Goal: Task Accomplishment & Management: Manage account settings

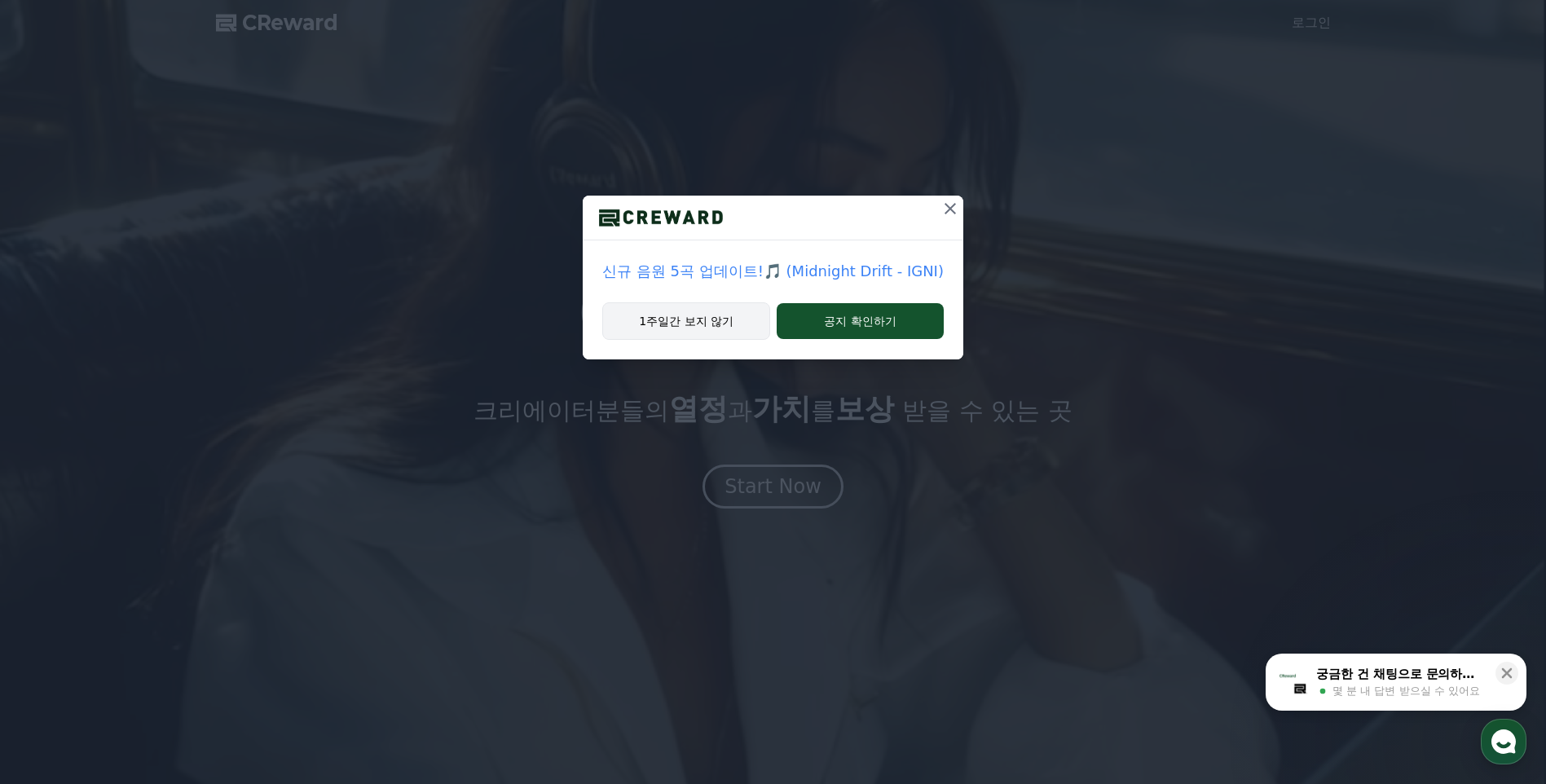
click at [745, 323] on button "1주일간 보지 않기" at bounding box center [686, 320] width 168 height 37
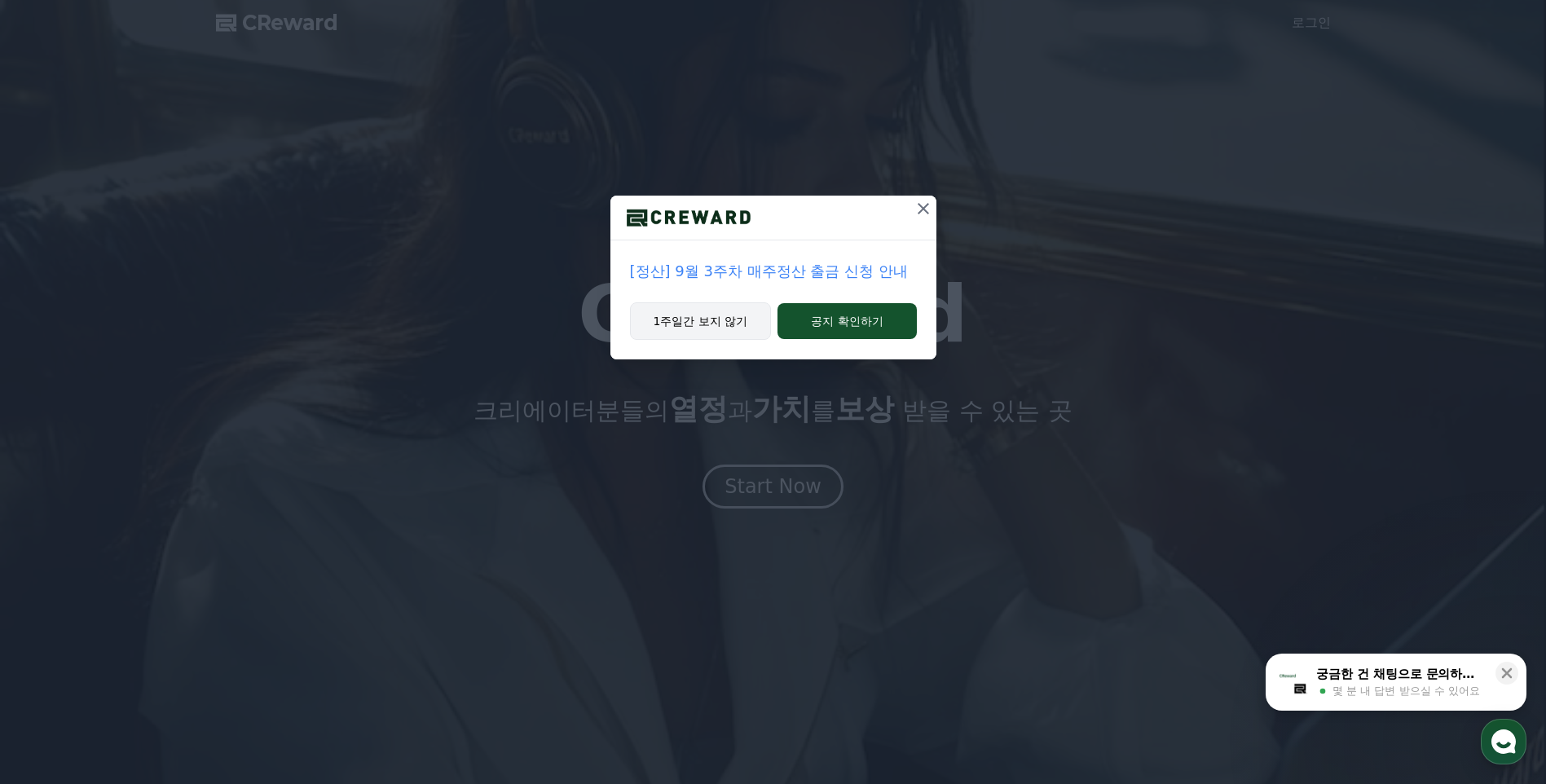
click at [739, 327] on button "1주일간 보지 않기" at bounding box center [701, 320] width 142 height 37
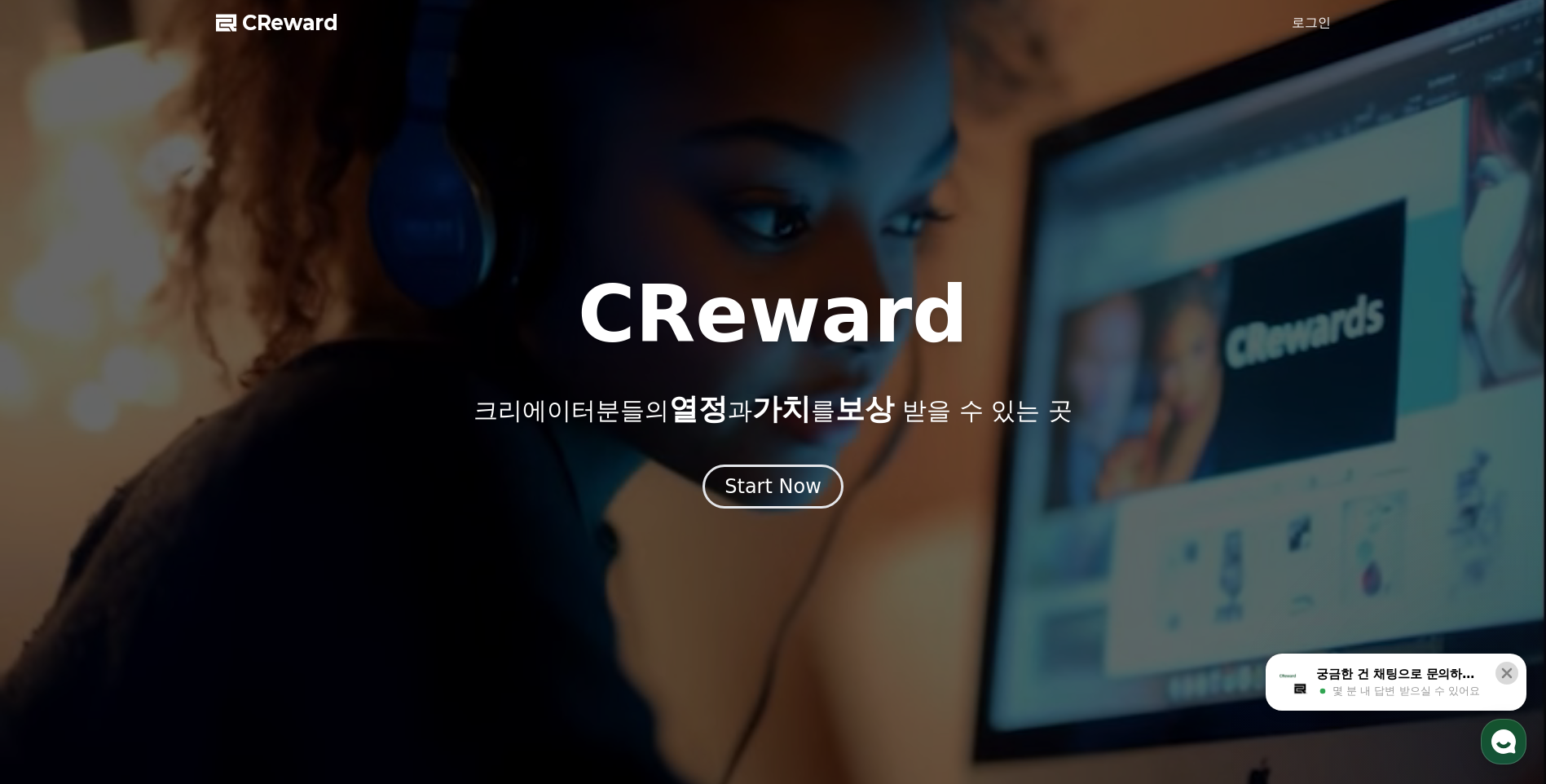
click at [1510, 672] on icon at bounding box center [1506, 673] width 17 height 17
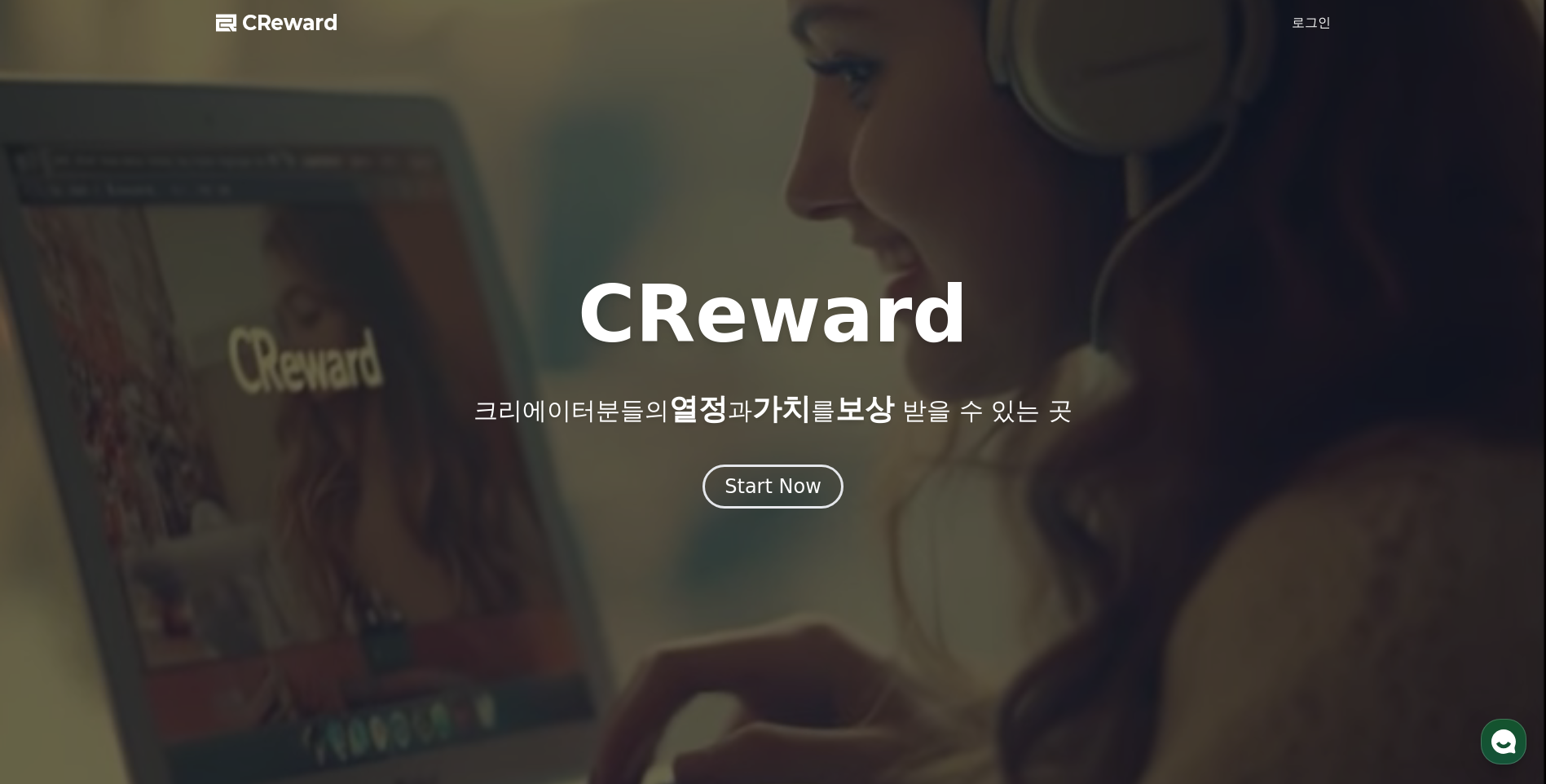
click at [1307, 24] on link "로그인" at bounding box center [1311, 23] width 39 height 20
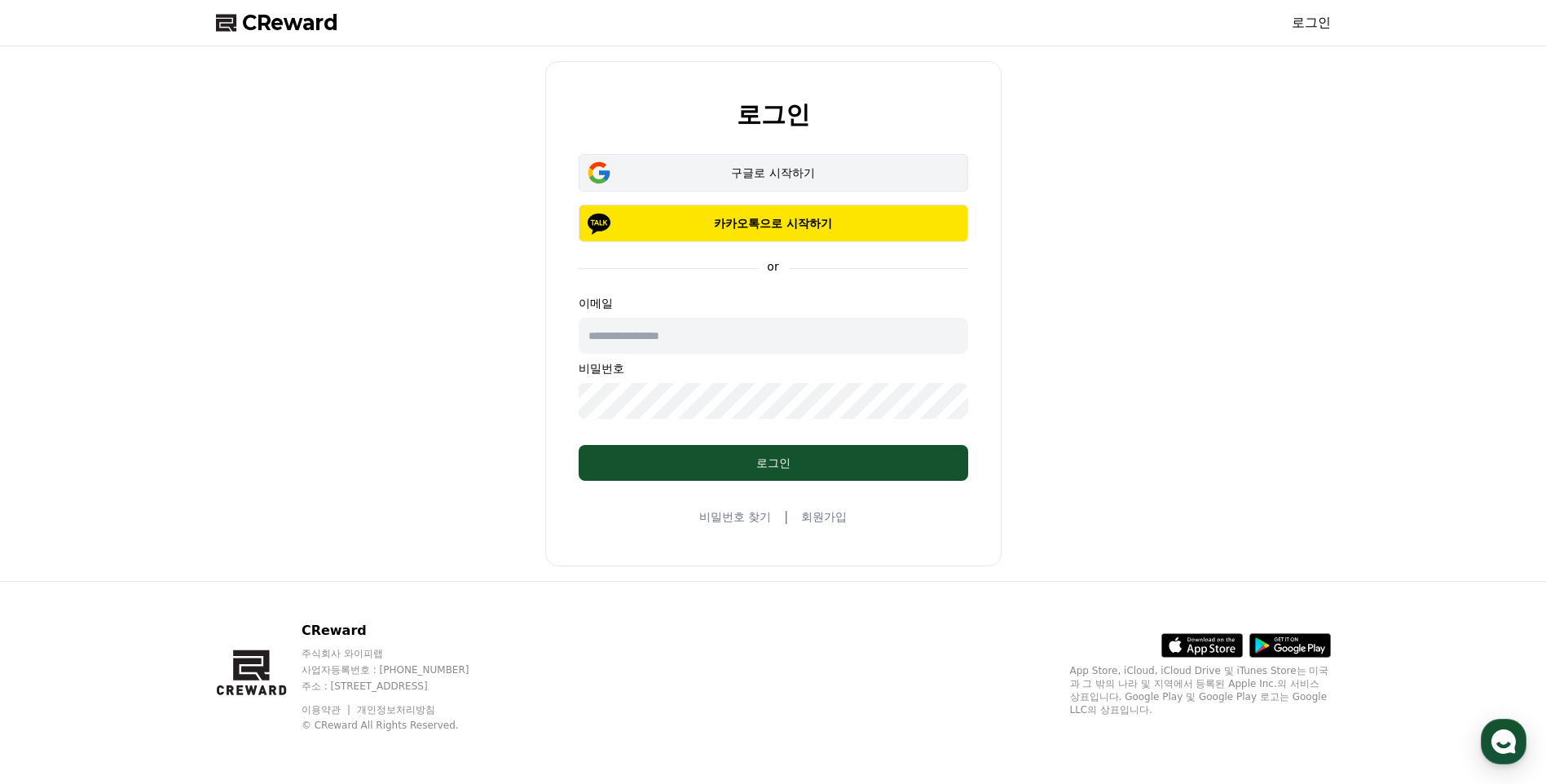
click at [695, 170] on div "구글로 시작하기" at bounding box center [773, 173] width 342 height 17
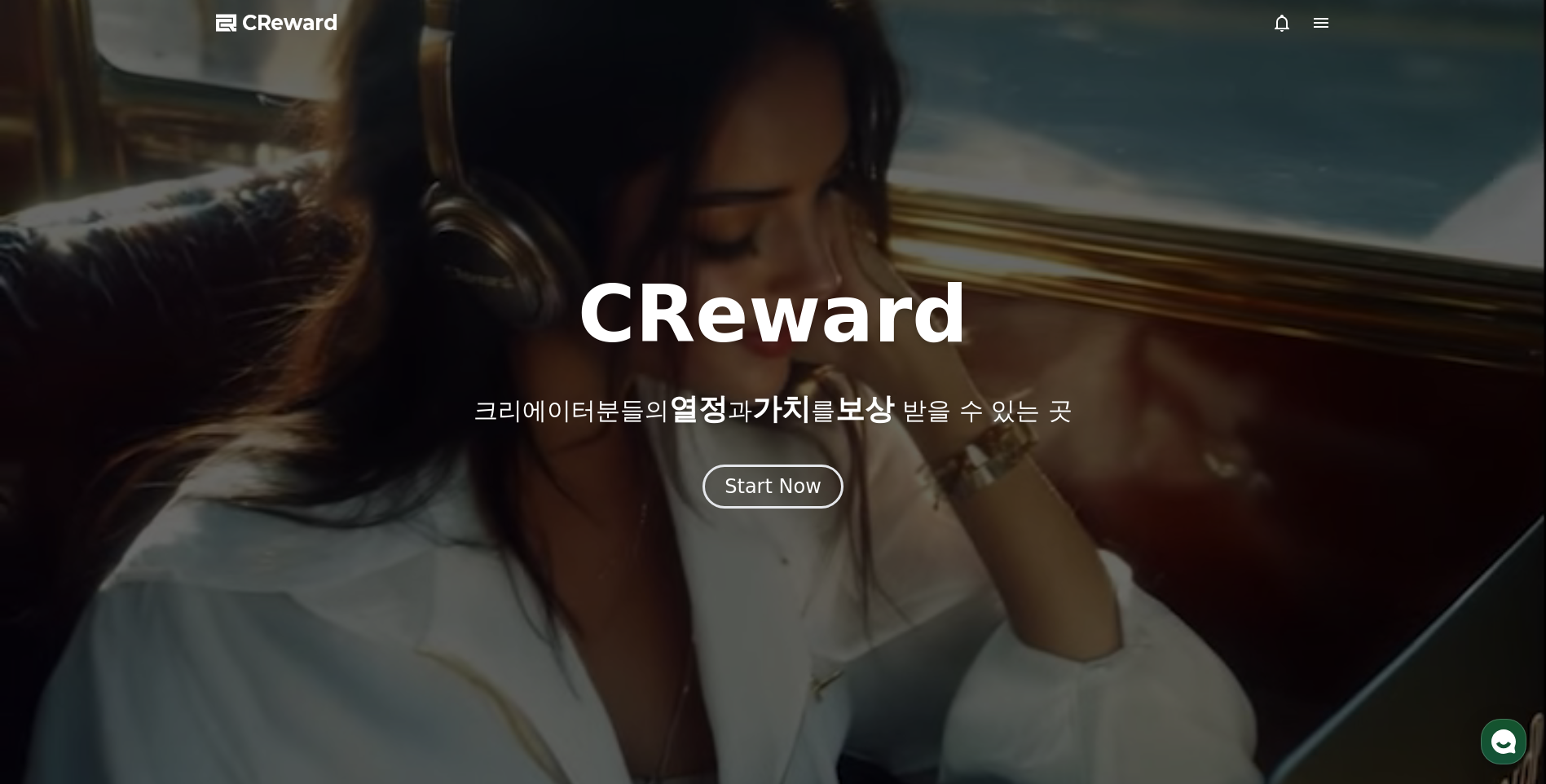
click at [1317, 27] on icon at bounding box center [1321, 23] width 15 height 10
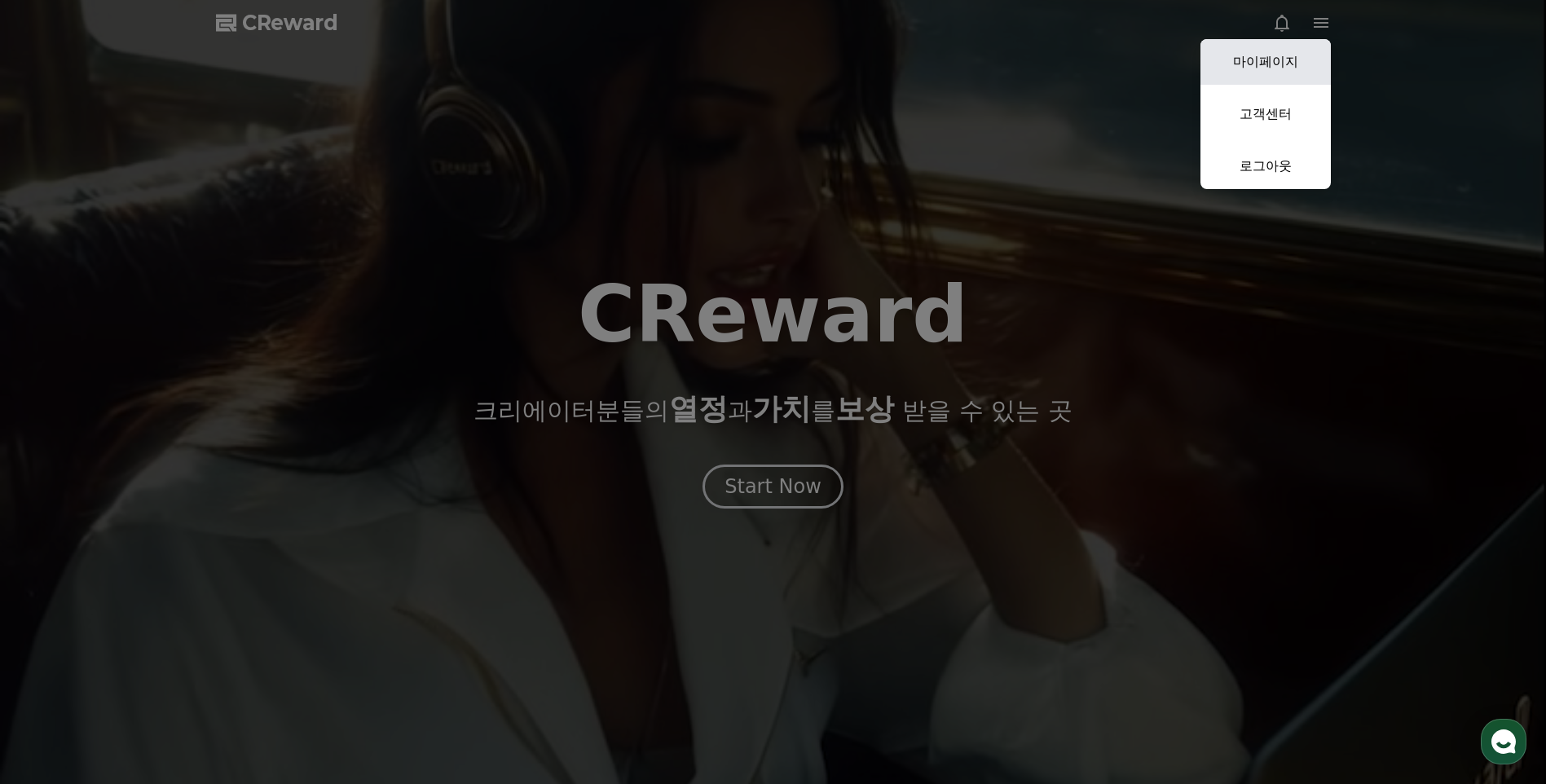
click at [1286, 75] on link "마이페이지" at bounding box center [1264, 61] width 130 height 46
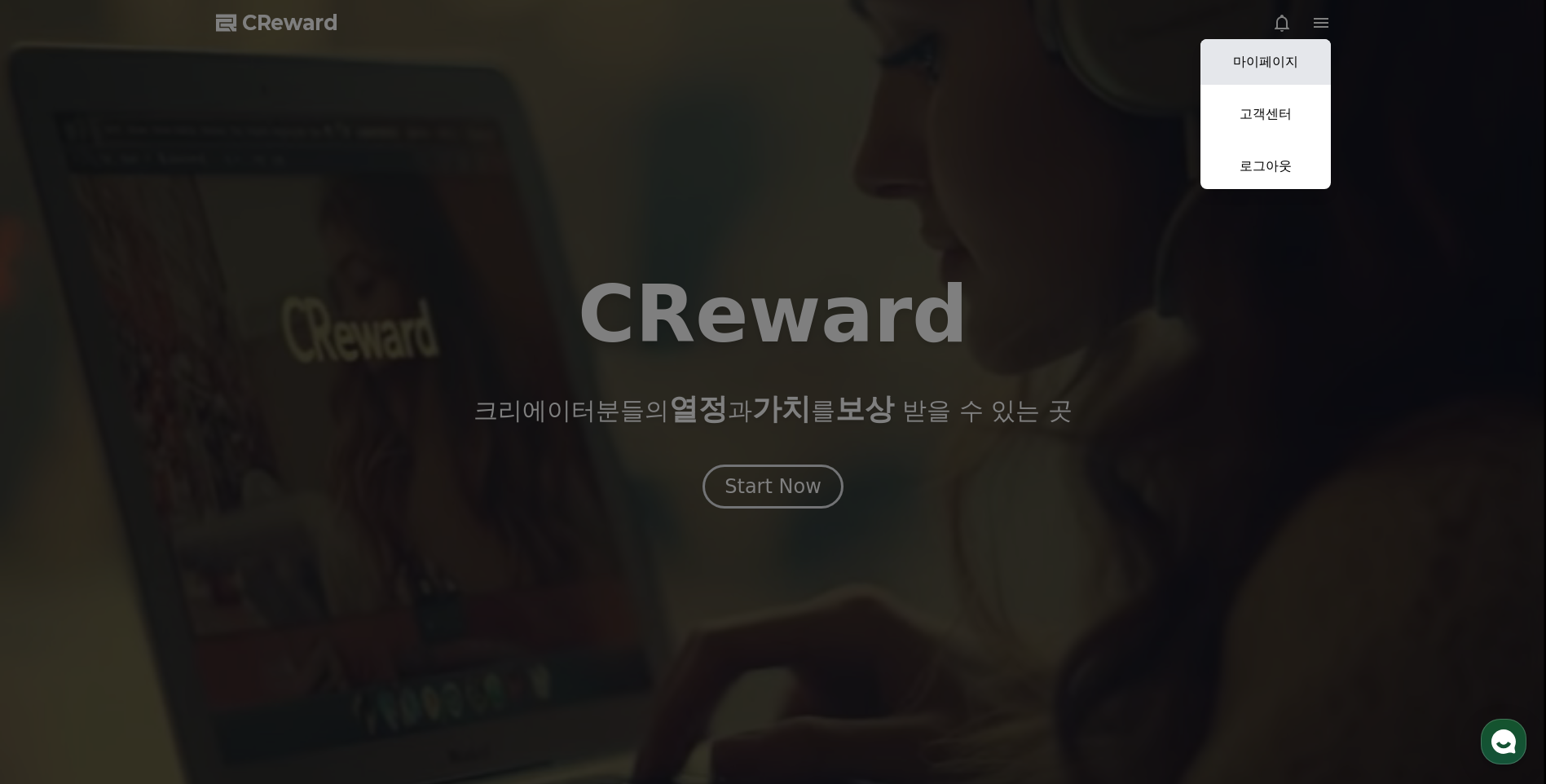
select select "**********"
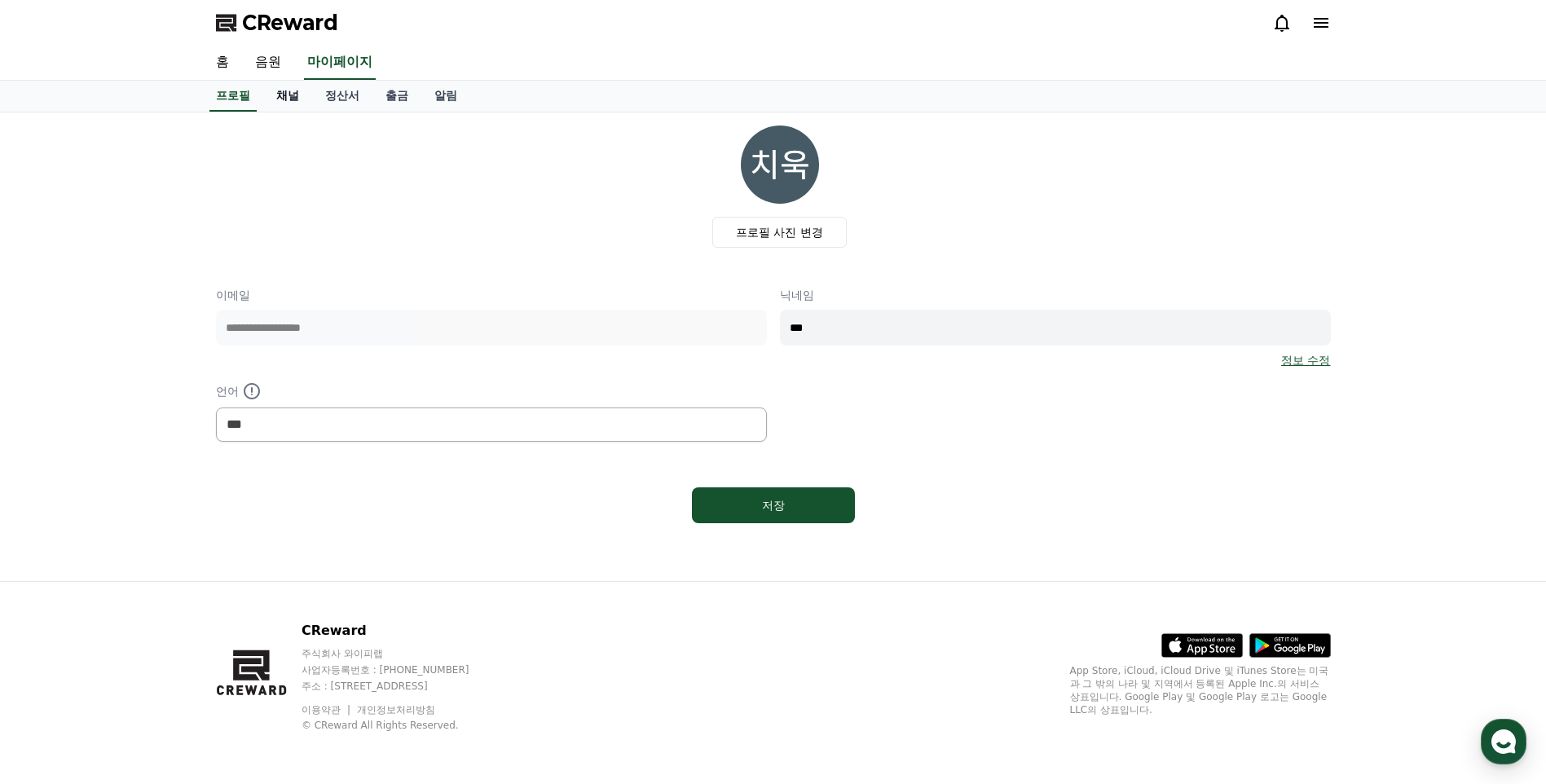
click at [282, 102] on link "채널" at bounding box center [287, 95] width 49 height 31
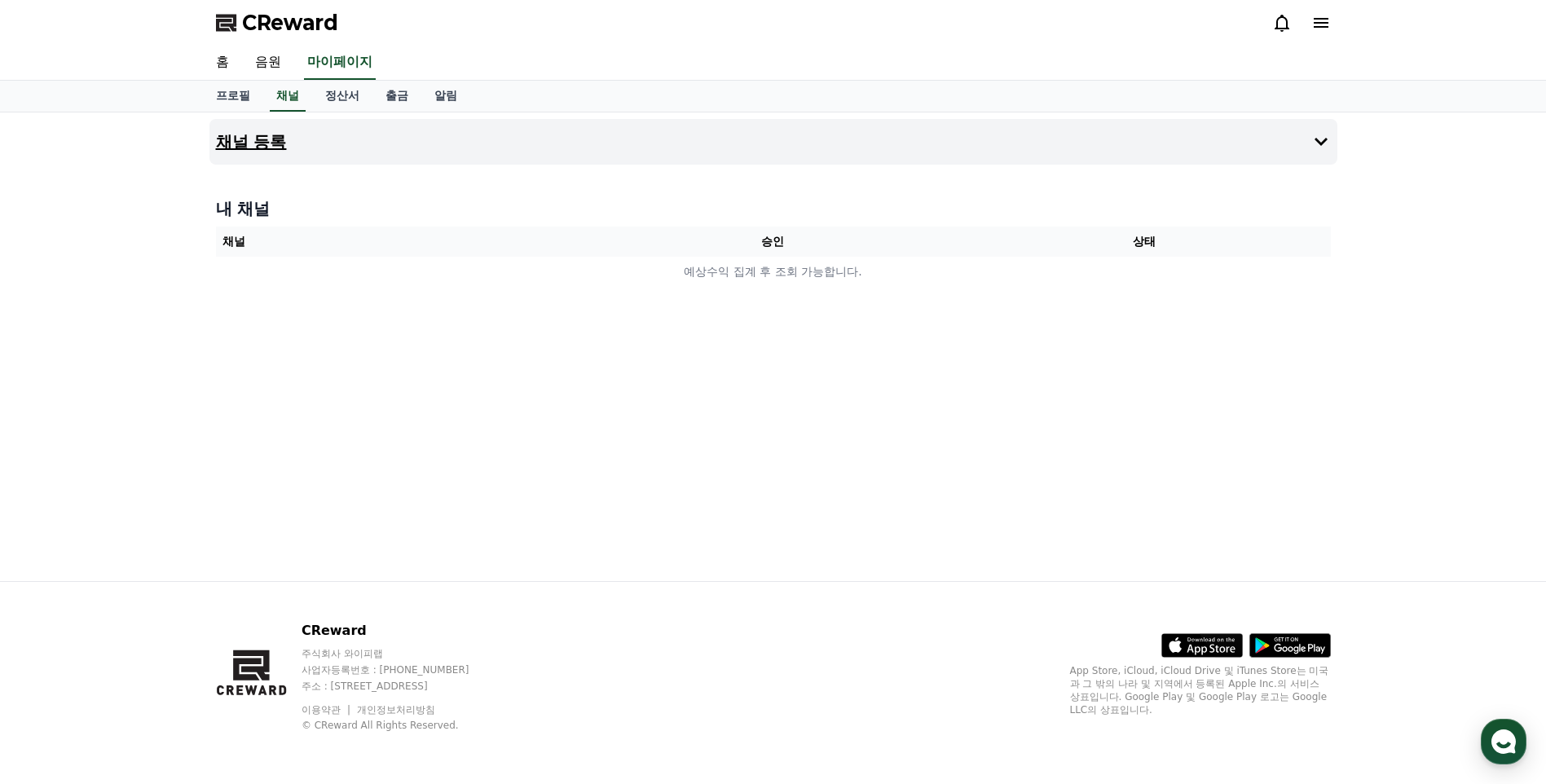
click at [1246, 140] on button "채널 등록" at bounding box center [773, 142] width 1128 height 46
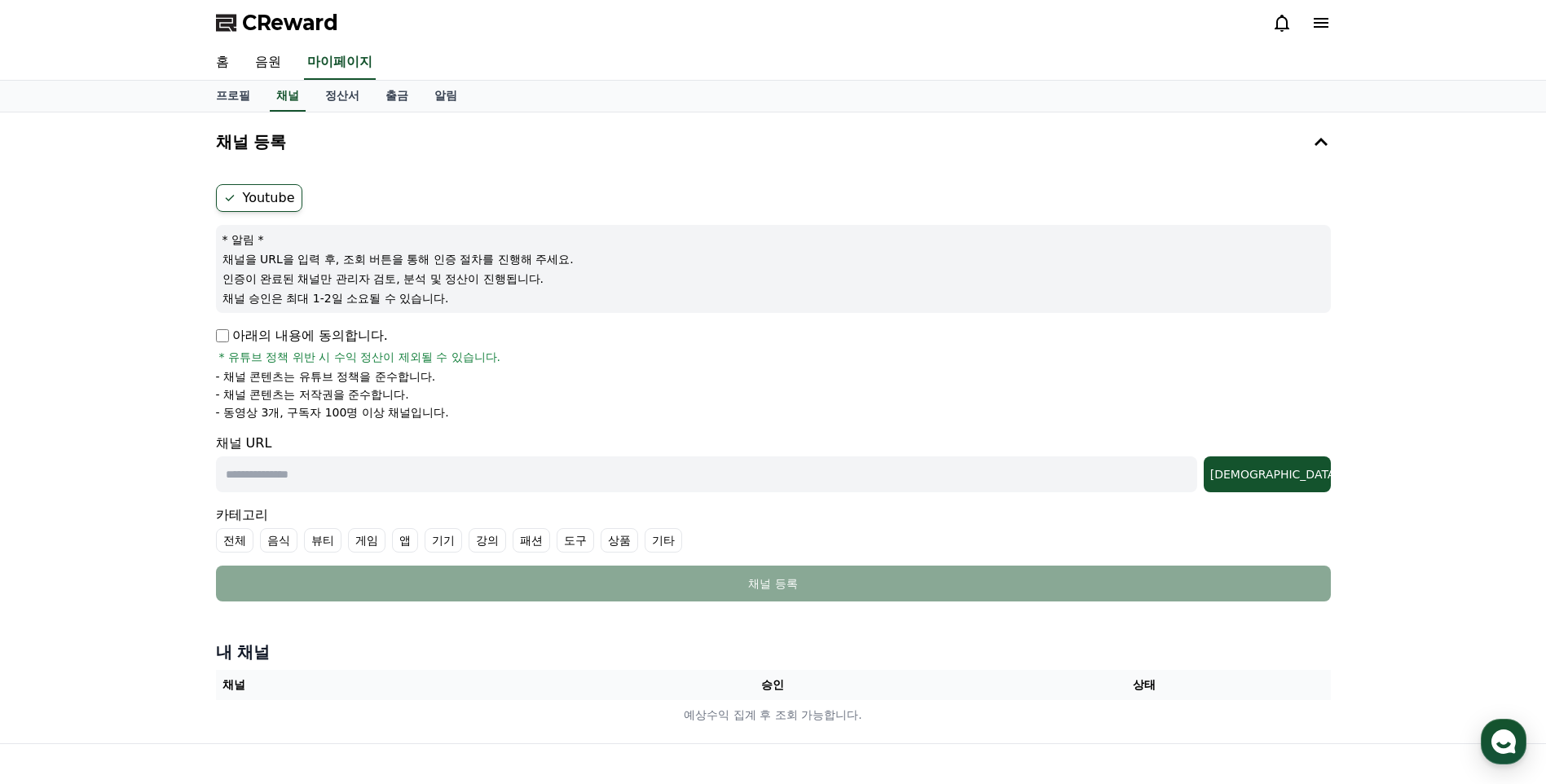
click at [303, 338] on p "아래의 내용에 동의합니다." at bounding box center [302, 336] width 172 height 20
click at [410, 472] on input "text" at bounding box center [706, 474] width 981 height 36
paste input "**********"
type input "**********"
click at [1300, 474] on div "조회" at bounding box center [1267, 474] width 114 height 17
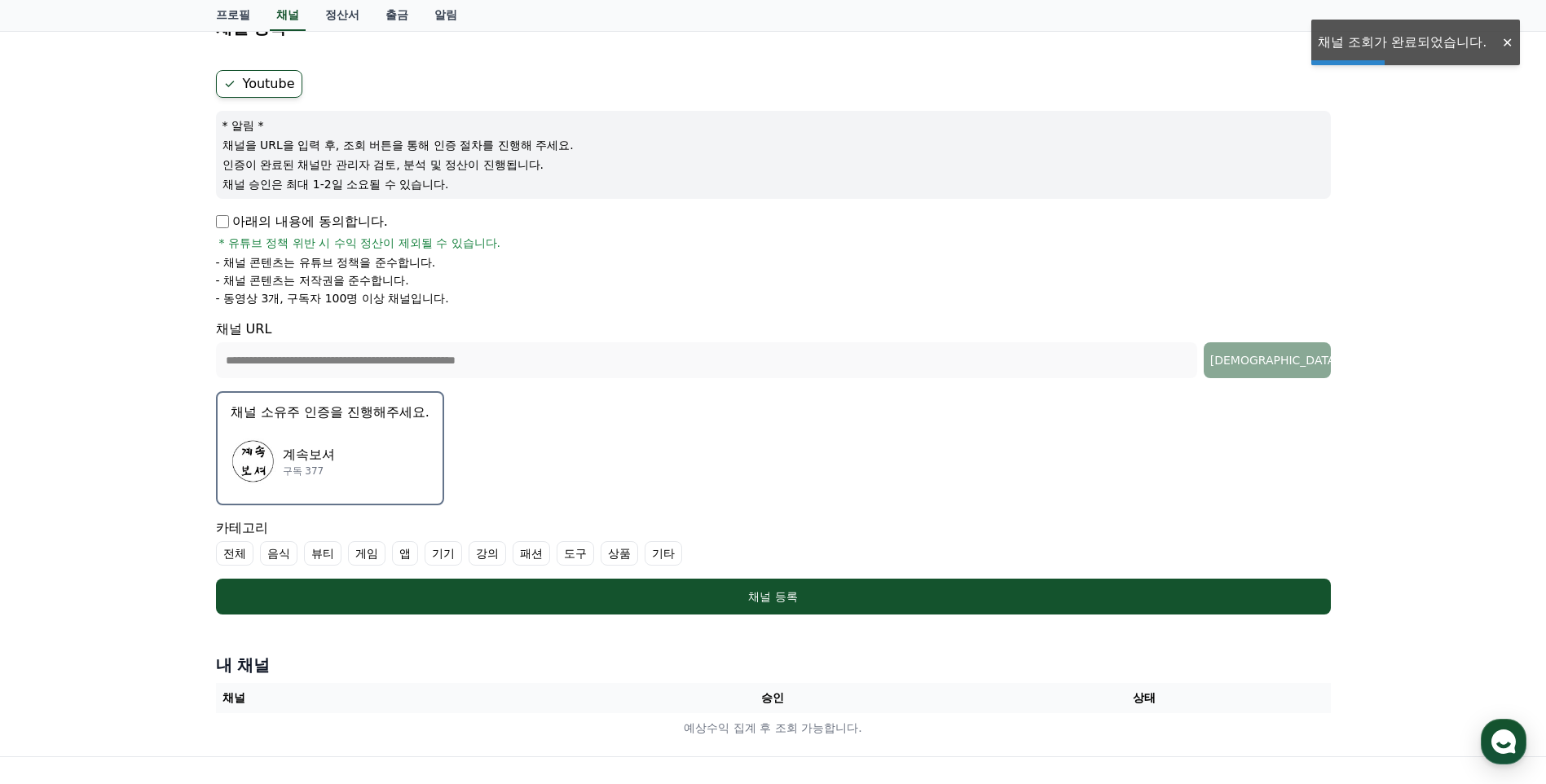
scroll to position [163, 0]
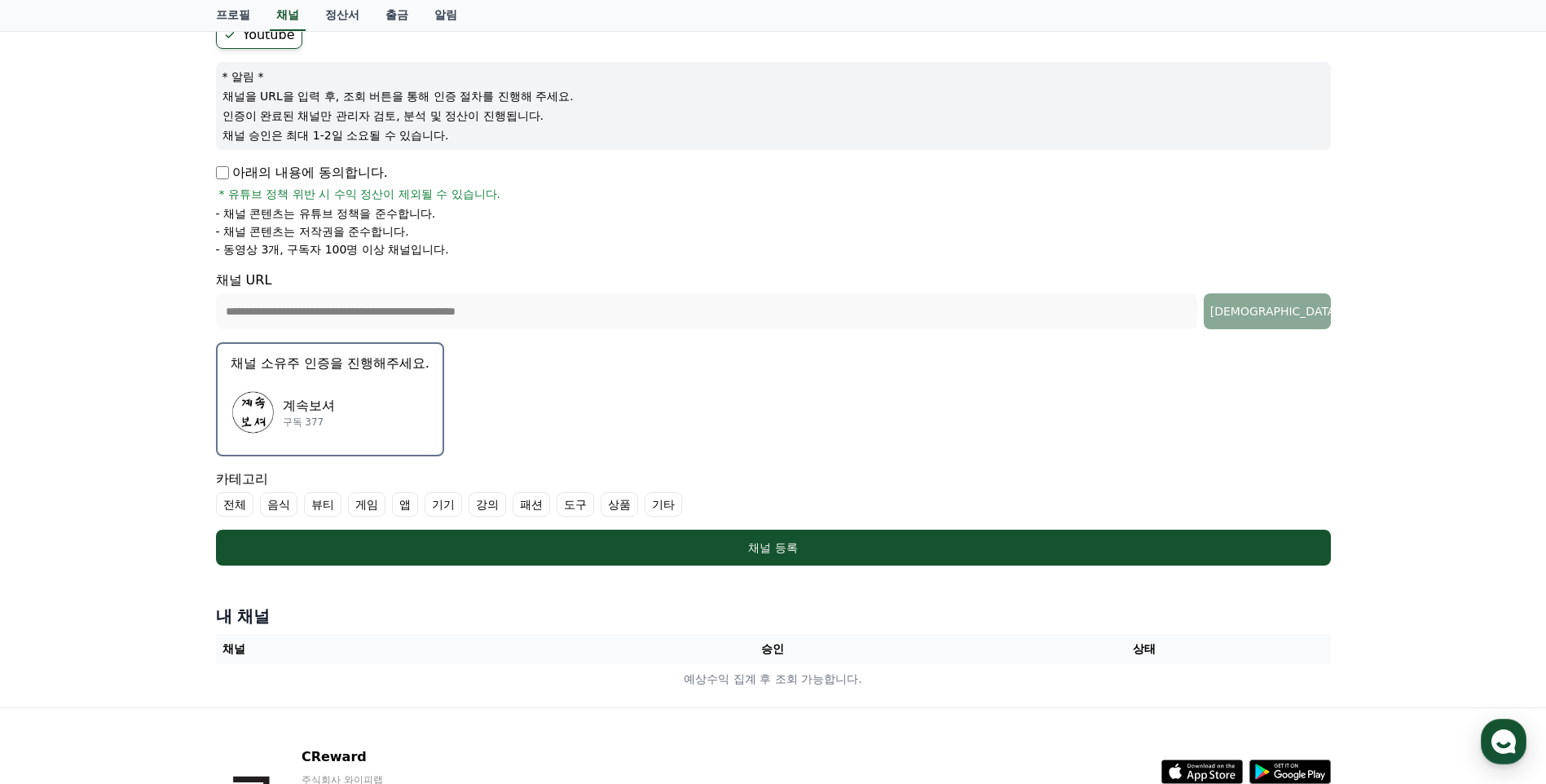
click at [383, 417] on div "계속보셔 구독 377" at bounding box center [330, 412] width 199 height 65
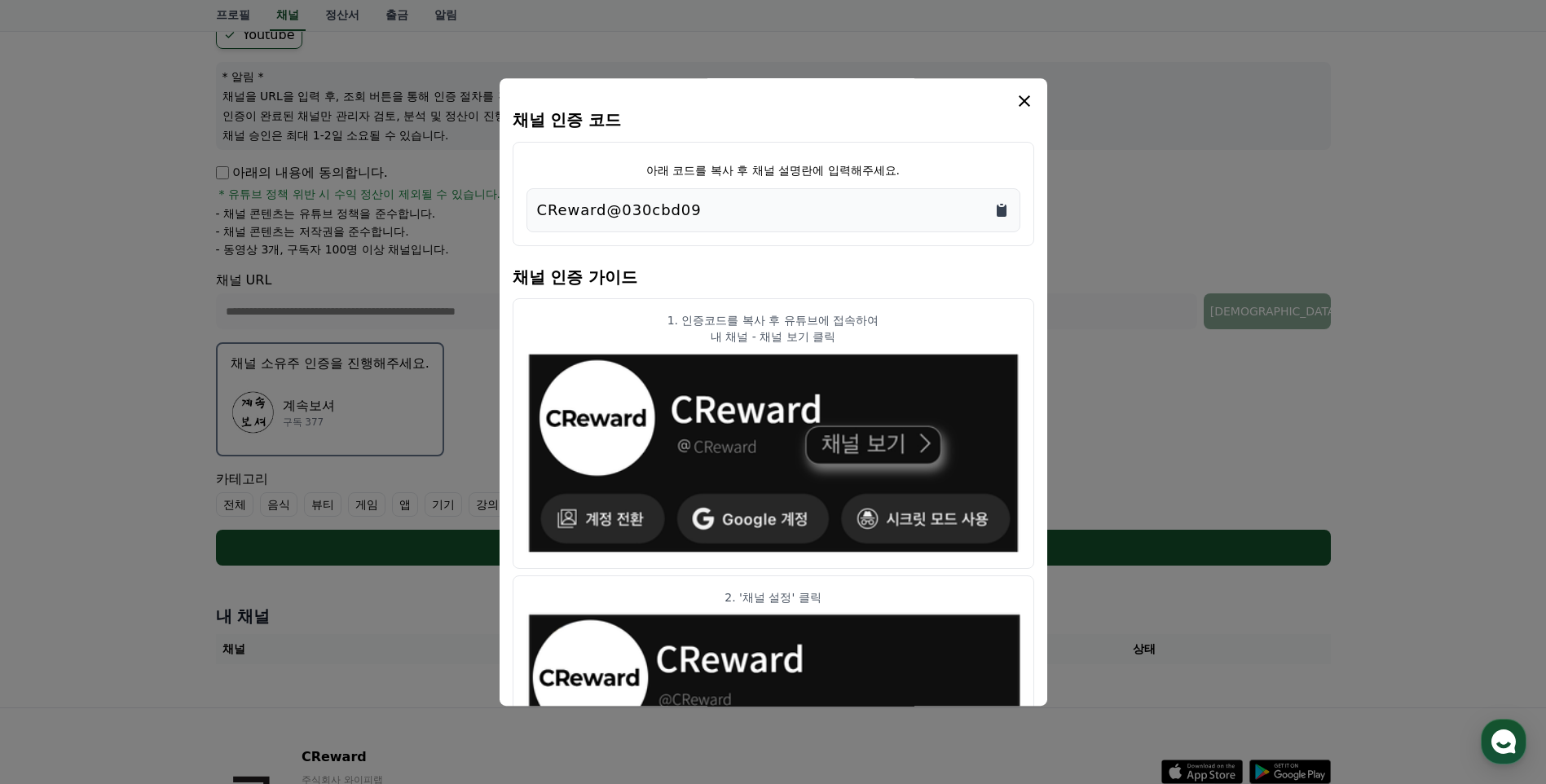
click at [1002, 208] on icon "Copy to clipboard" at bounding box center [1001, 210] width 10 height 12
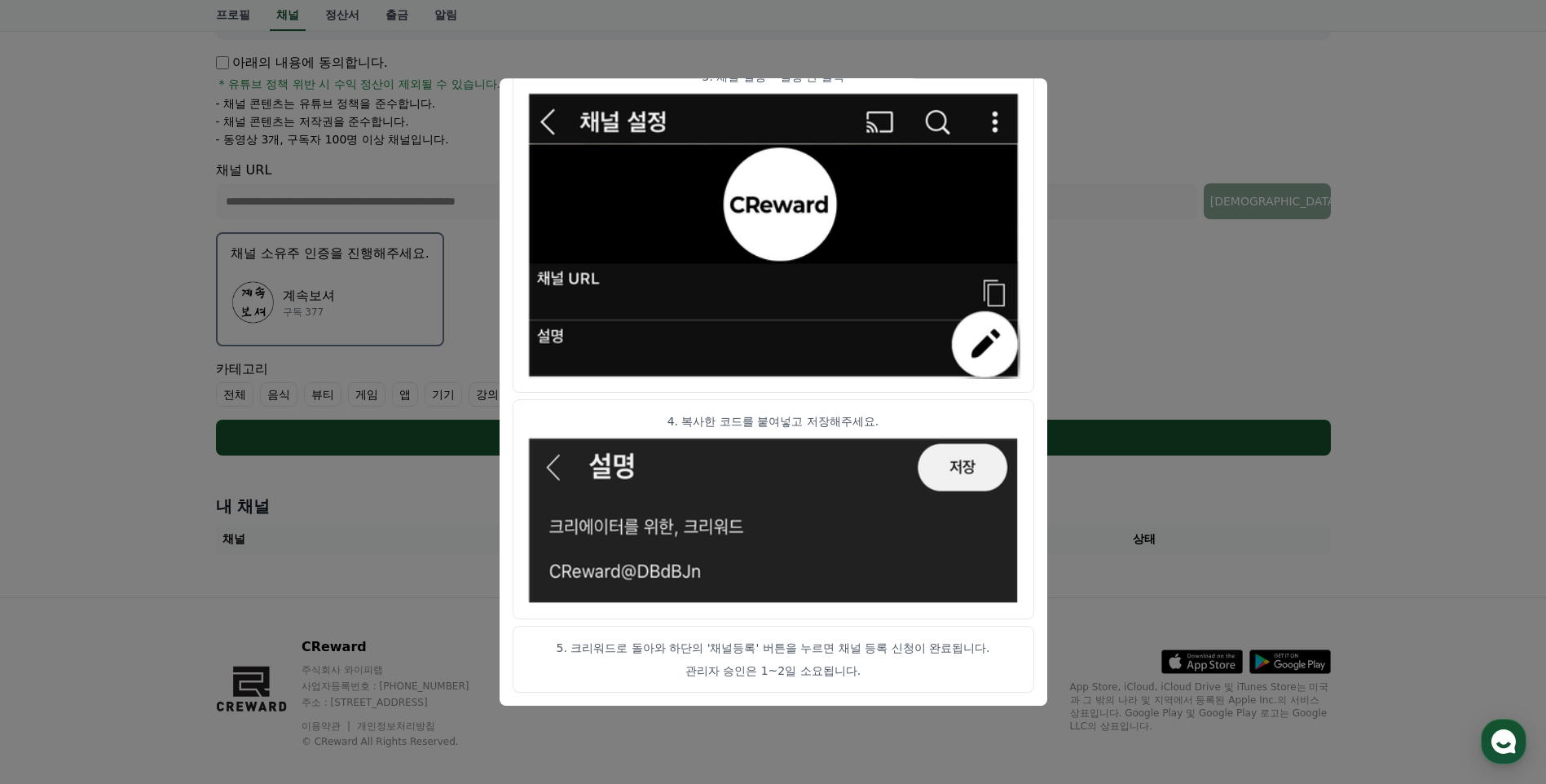
scroll to position [289, 0]
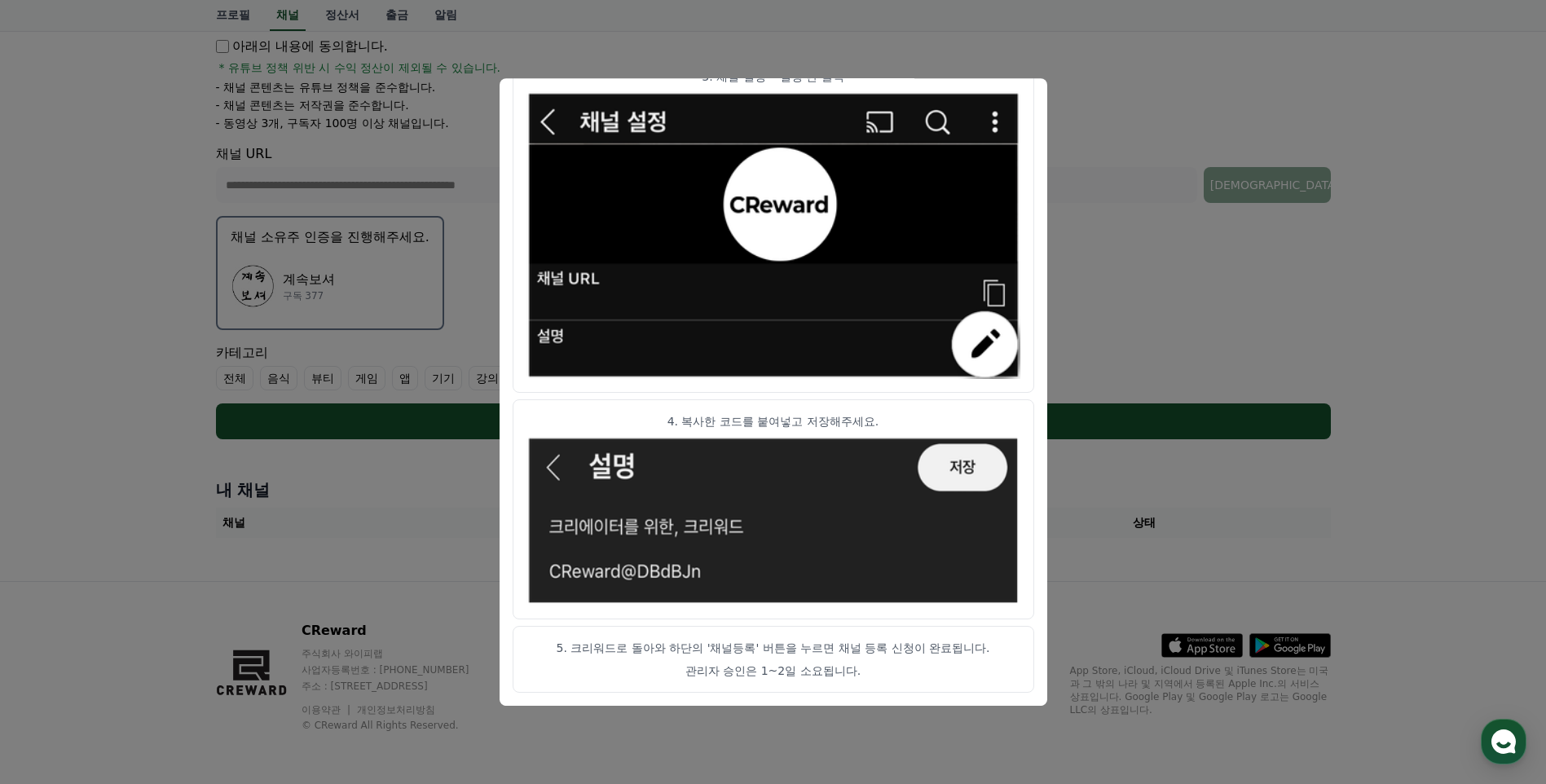
click at [1141, 230] on button "close modal" at bounding box center [773, 392] width 1546 height 784
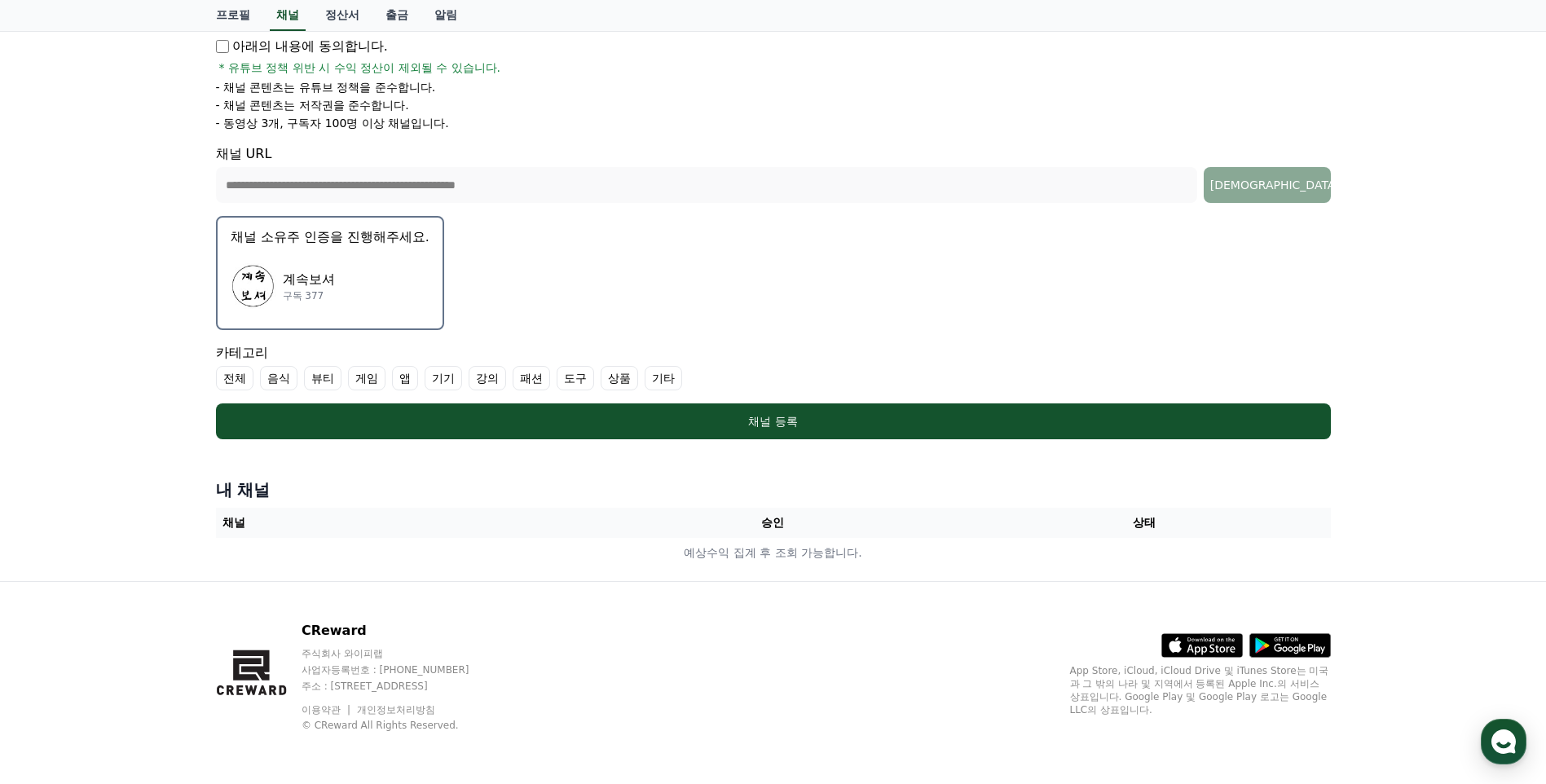
click at [672, 379] on label "기타" at bounding box center [662, 378] width 37 height 25
click at [232, 381] on label "전체" at bounding box center [234, 378] width 37 height 25
click at [232, 381] on icon at bounding box center [230, 378] width 13 height 13
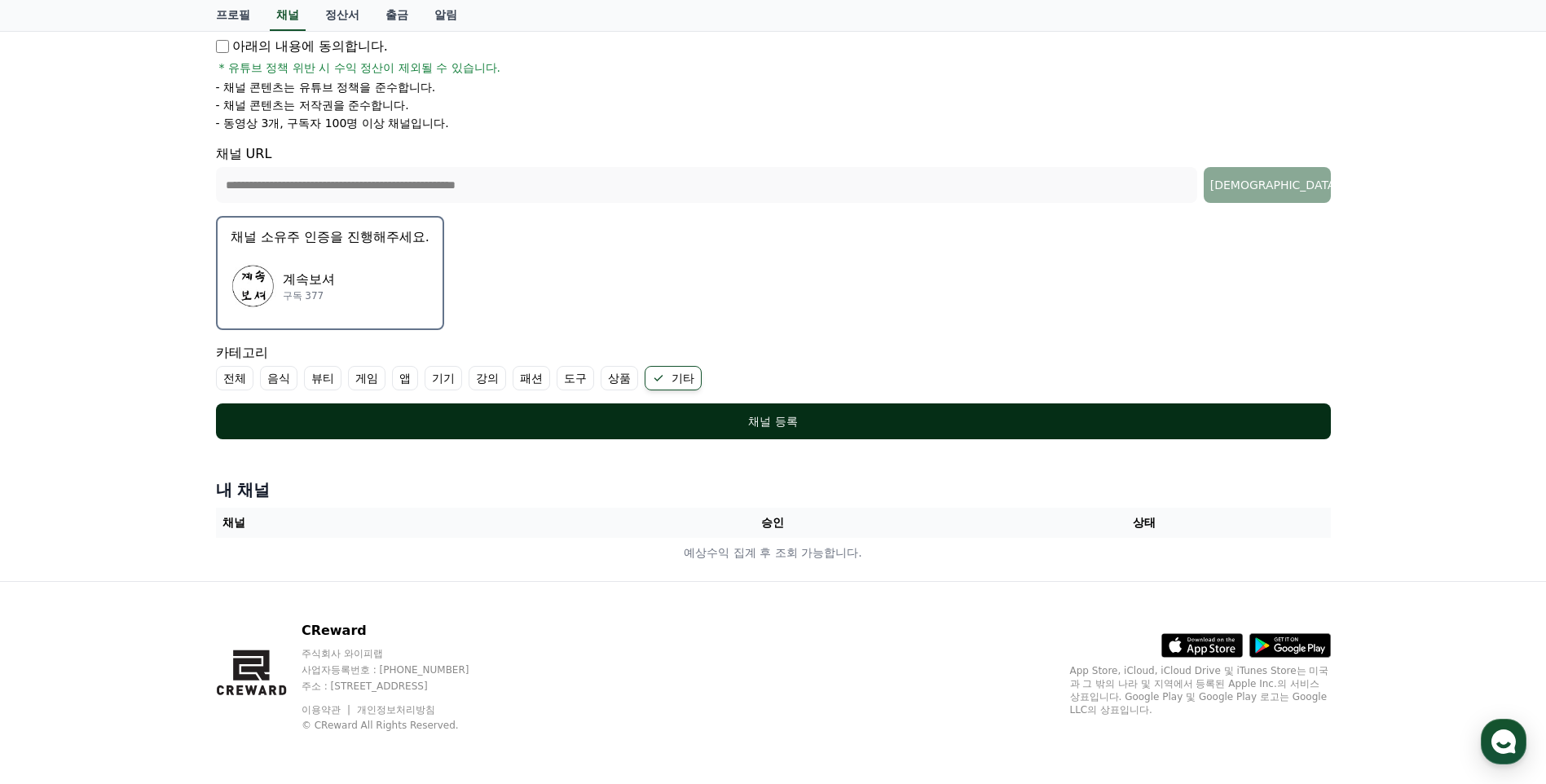
click at [734, 416] on div "채널 등록" at bounding box center [773, 421] width 1049 height 17
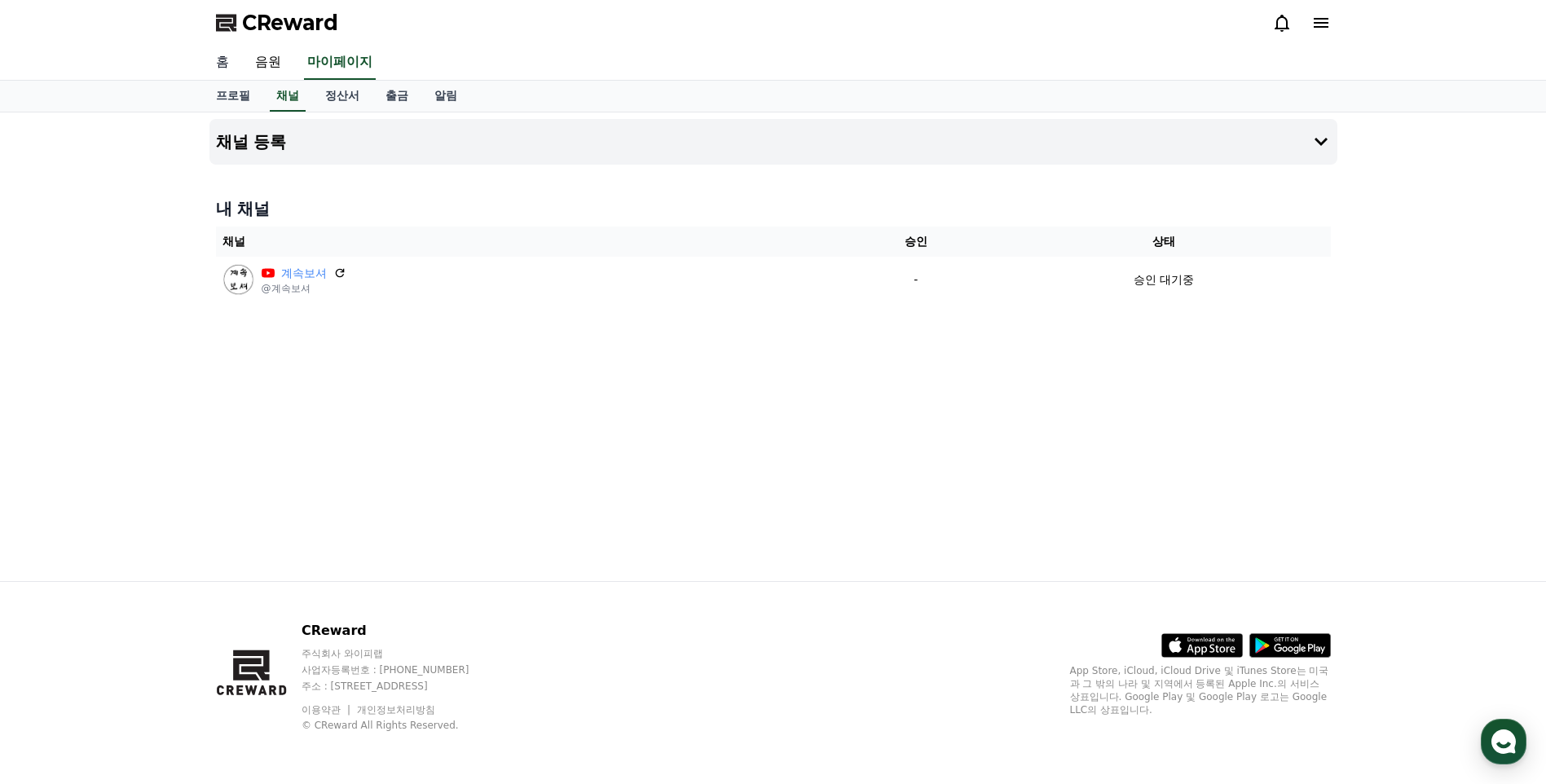
click at [229, 60] on link "홈" at bounding box center [222, 62] width 39 height 34
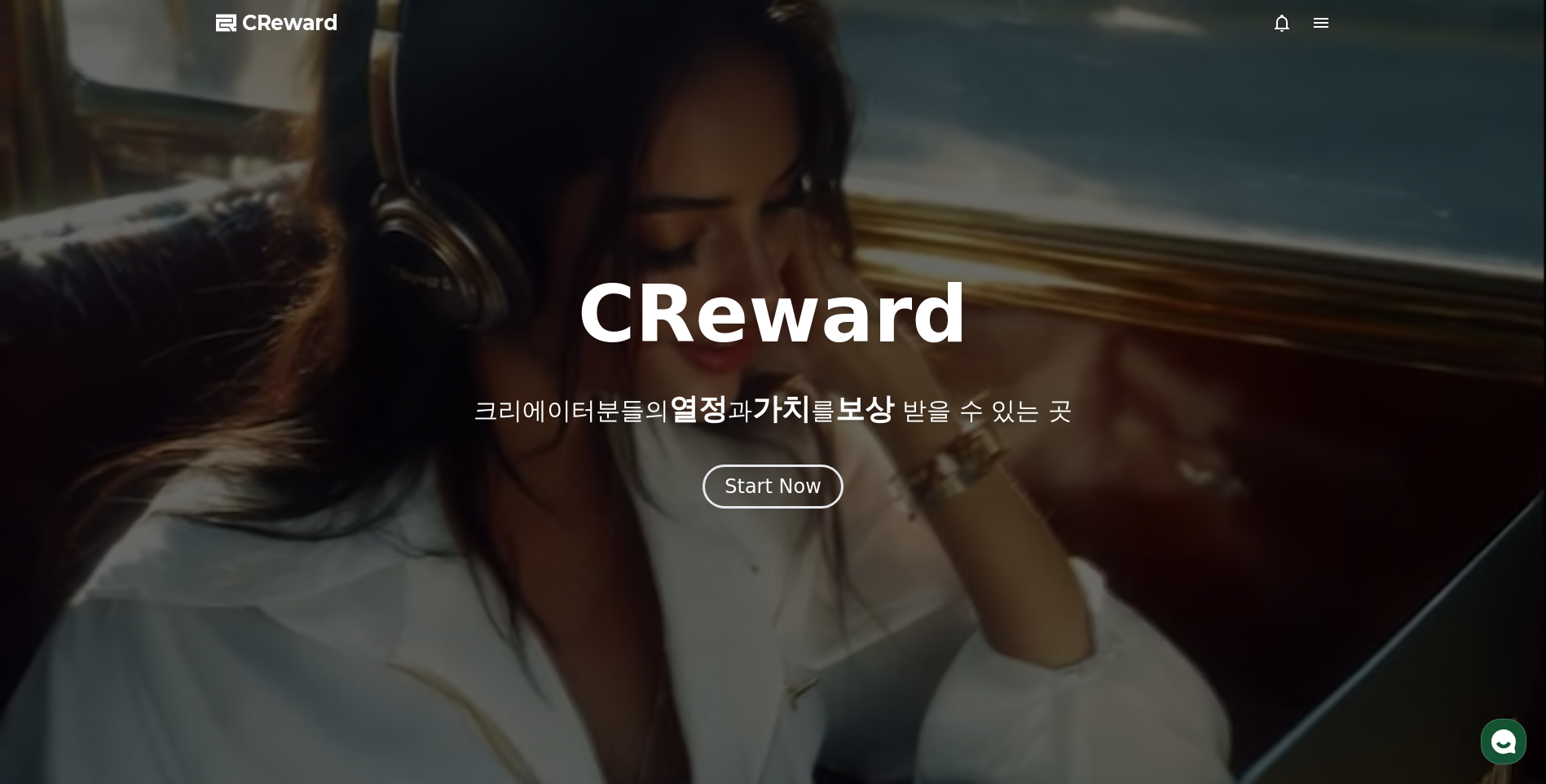
click at [1316, 21] on icon at bounding box center [1321, 23] width 20 height 20
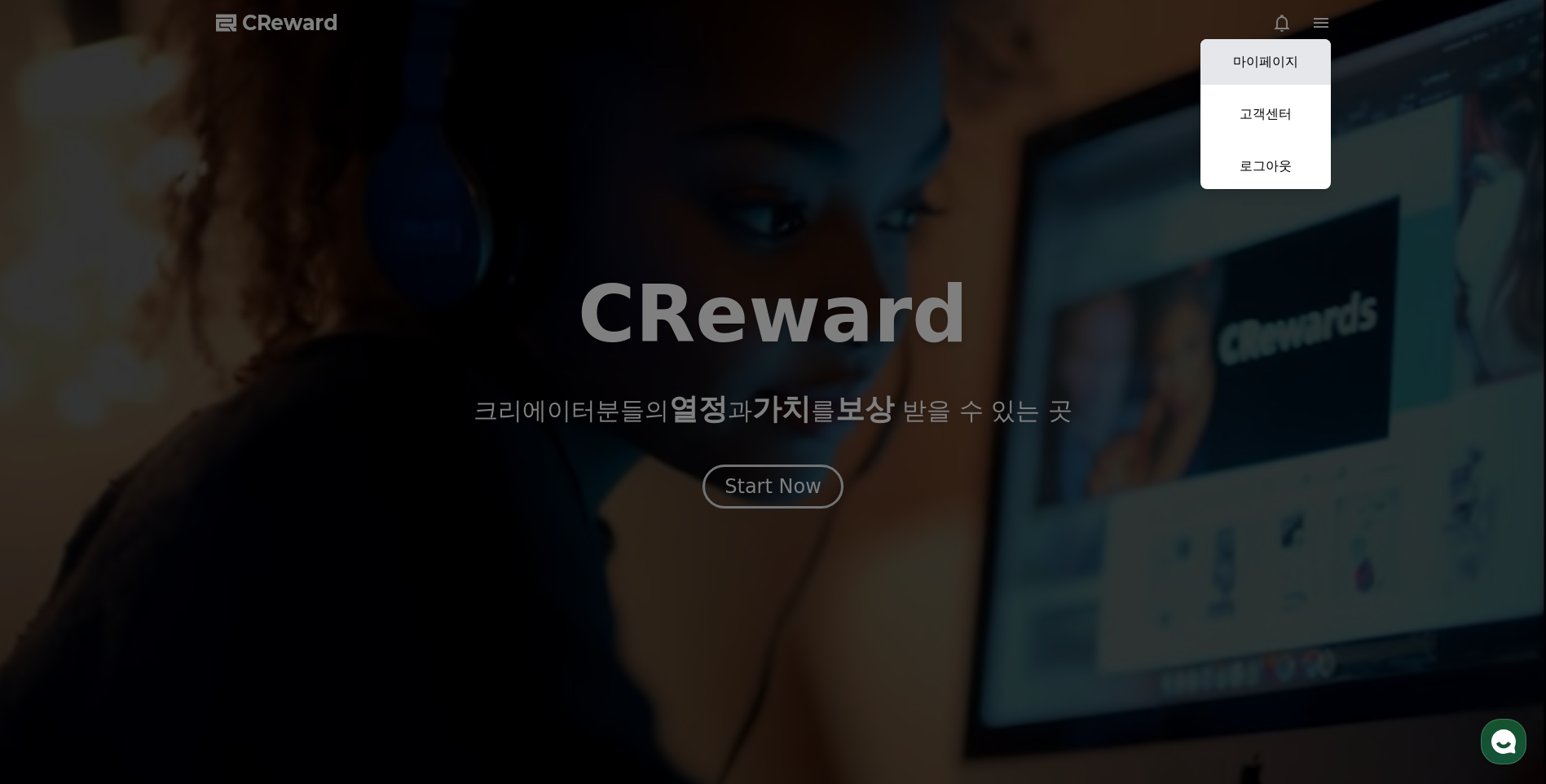
click at [1279, 60] on link "마이페이지" at bounding box center [1264, 61] width 130 height 46
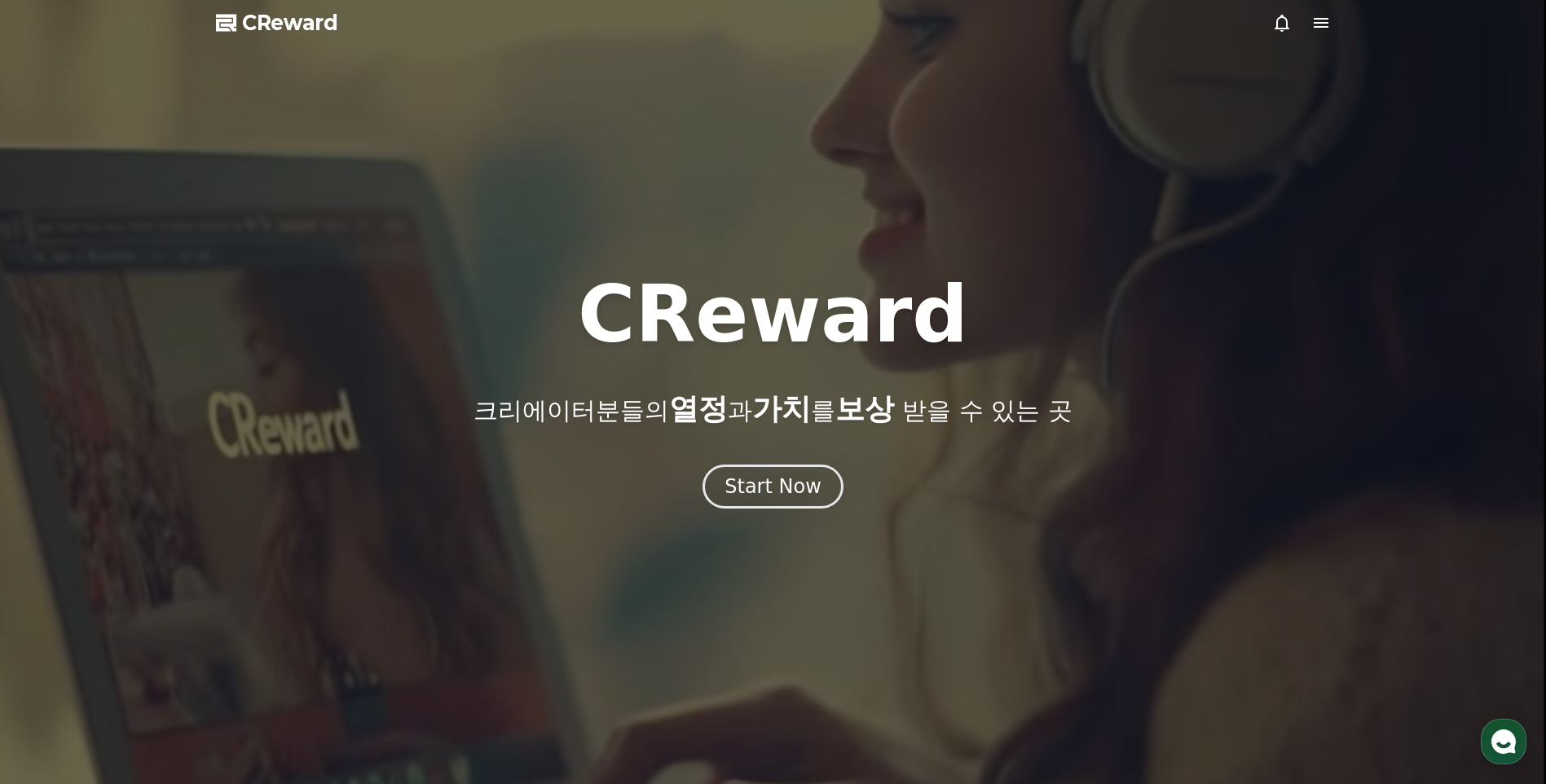
select select "**********"
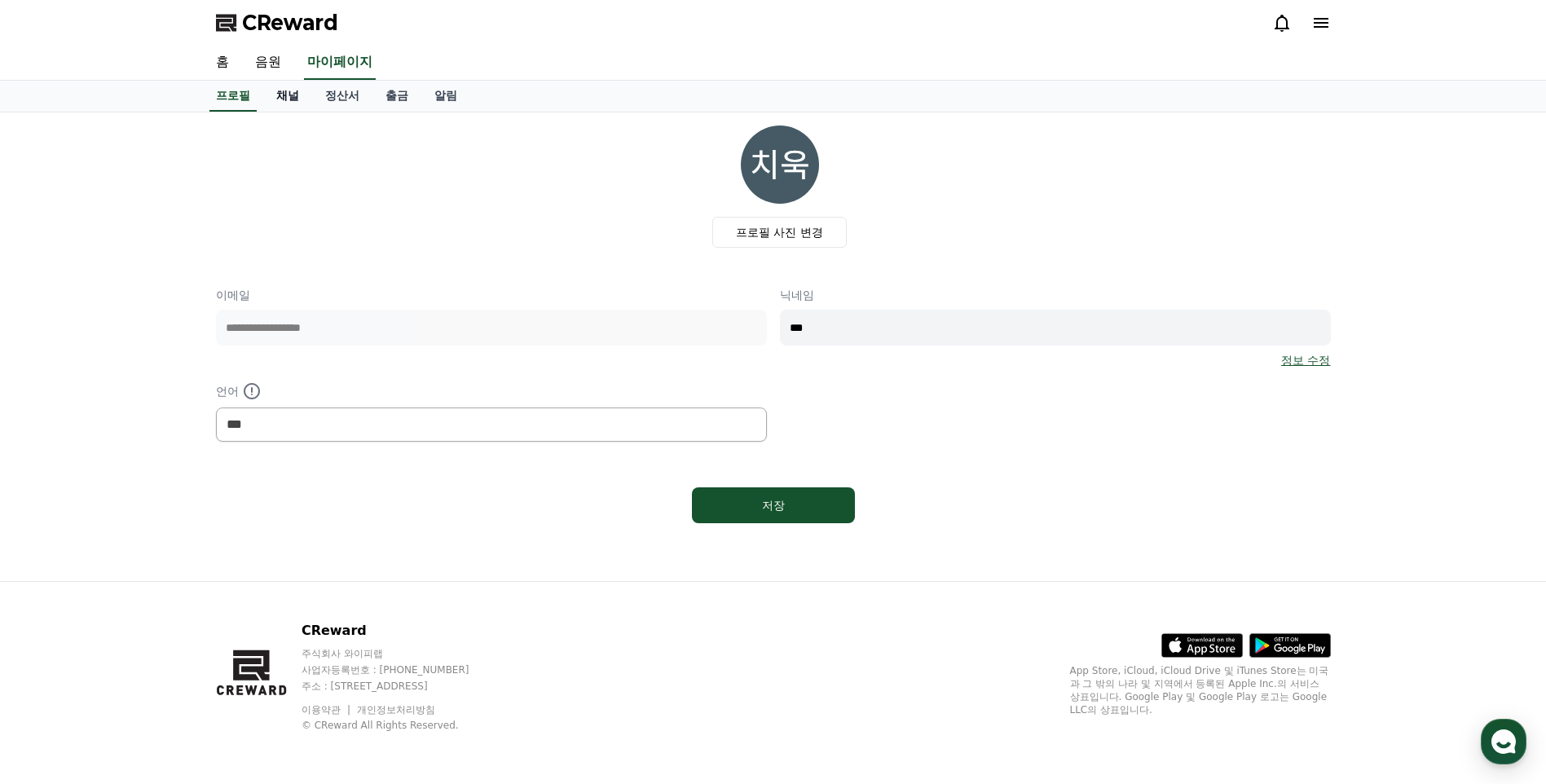
click at [298, 92] on link "채널" at bounding box center [287, 95] width 49 height 31
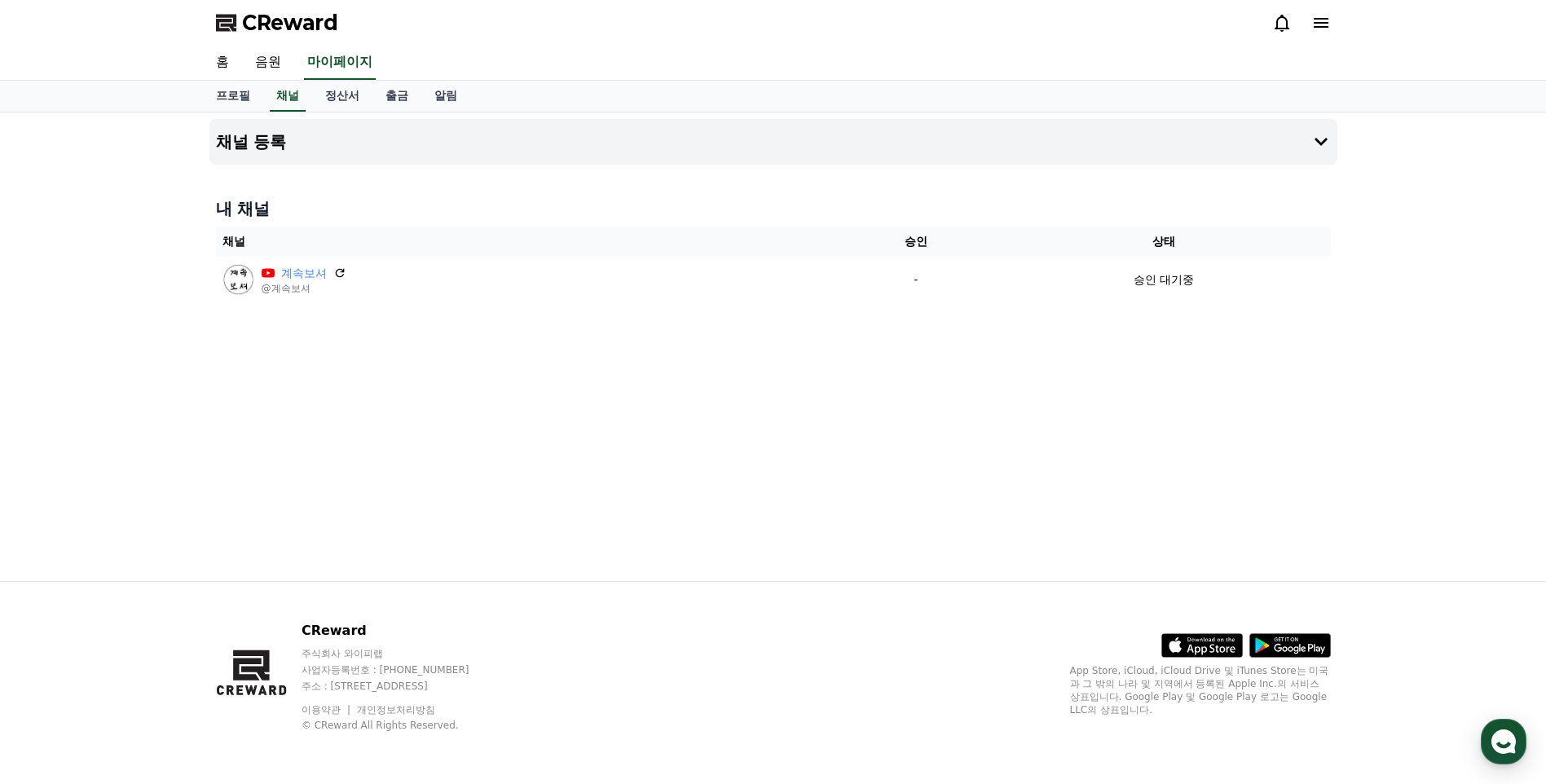
click at [645, 343] on div "채널 등록 내 채널 채널 승인 상태 계속보셔 @계속보셔 - 승인 대기중" at bounding box center [773, 347] width 1140 height 469
